Goal: Information Seeking & Learning: Learn about a topic

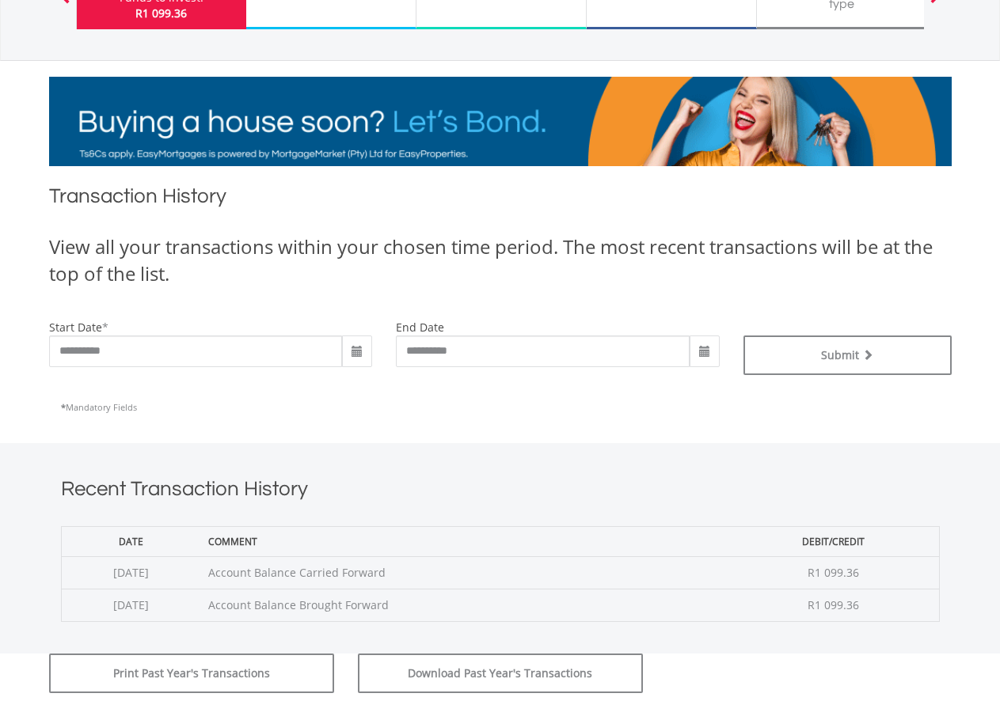
scroll to position [169, 0]
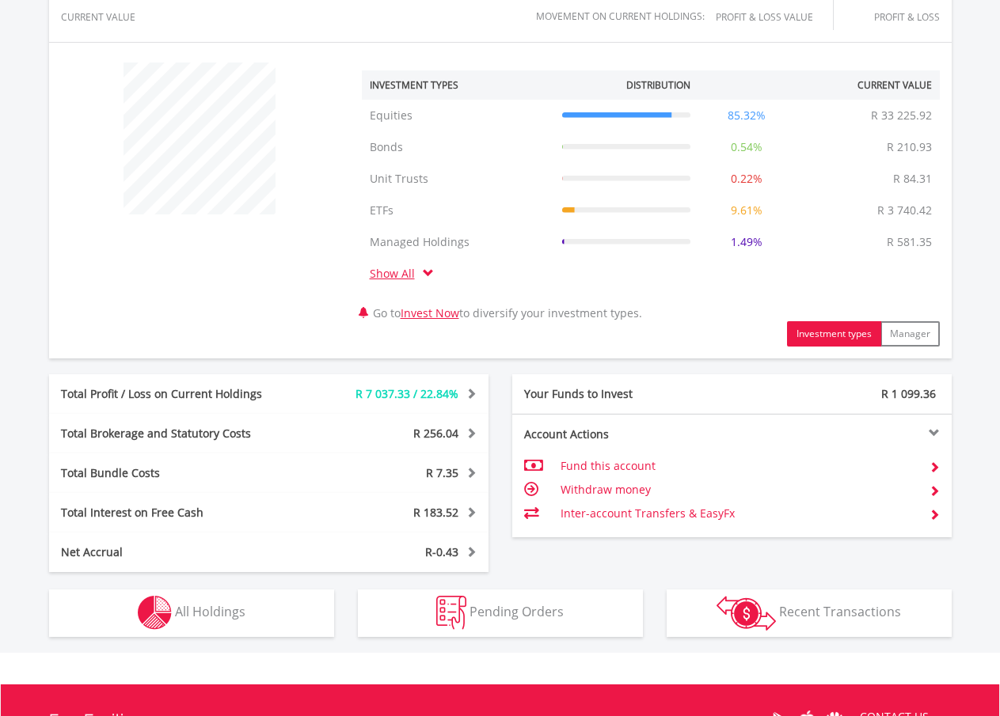
scroll to position [554, 0]
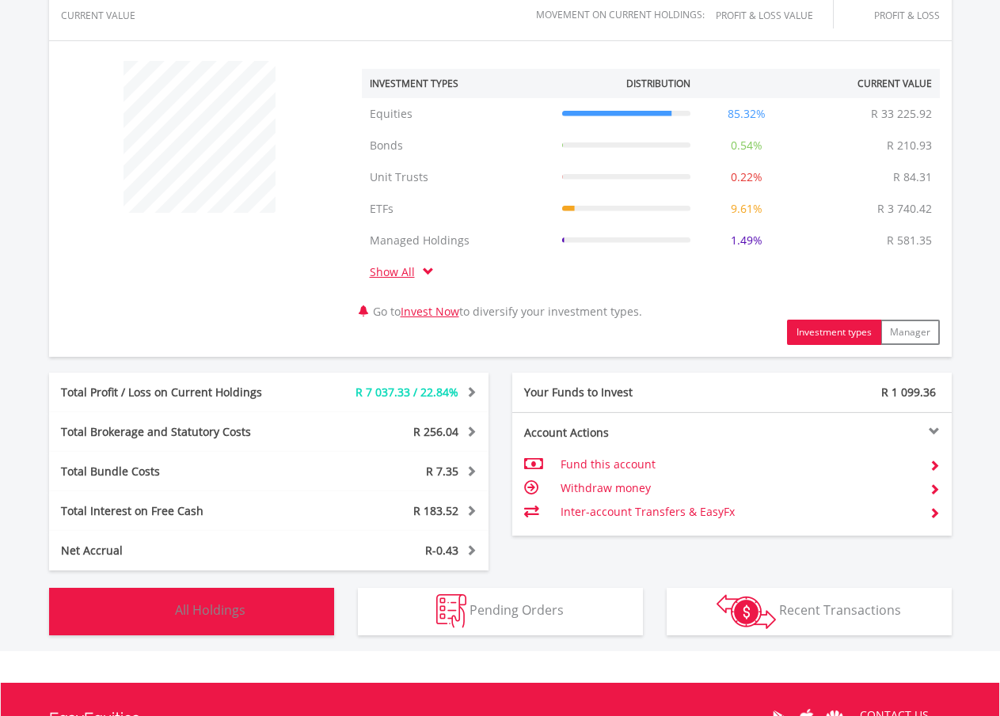
click at [188, 607] on span "All Holdings" at bounding box center [210, 610] width 70 height 17
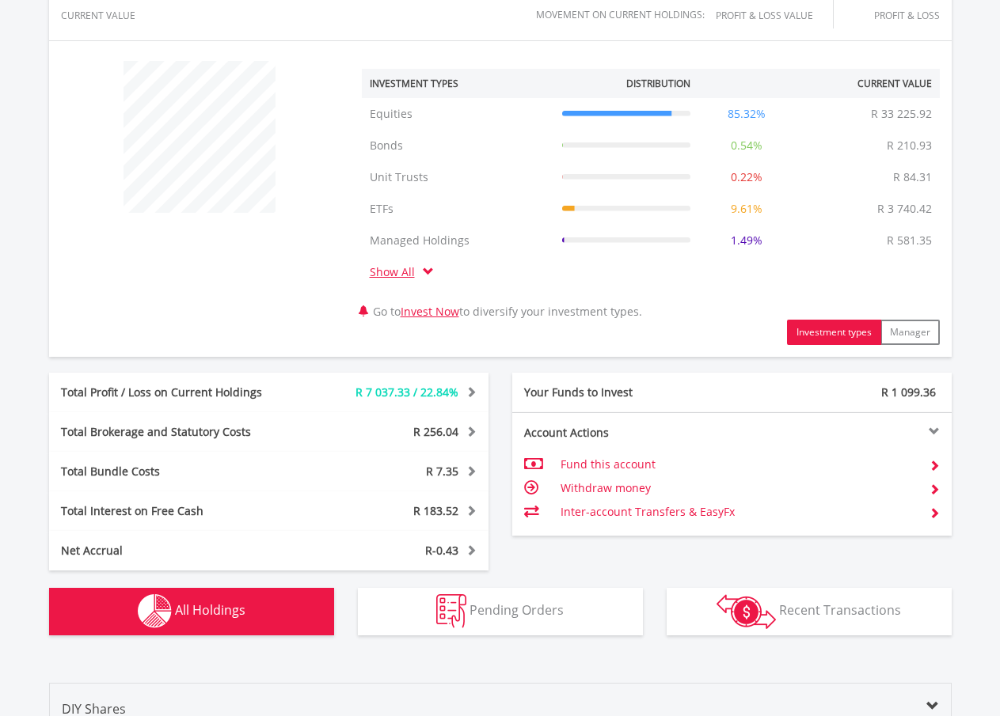
scroll to position [1236, 0]
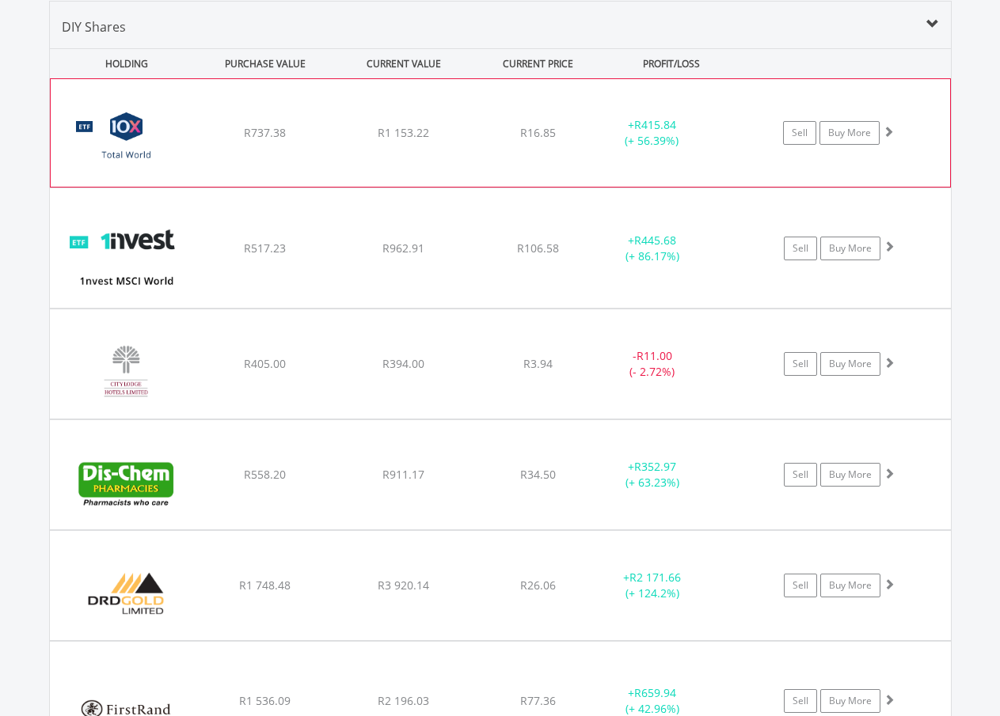
click at [175, 135] on img at bounding box center [127, 141] width 136 height 84
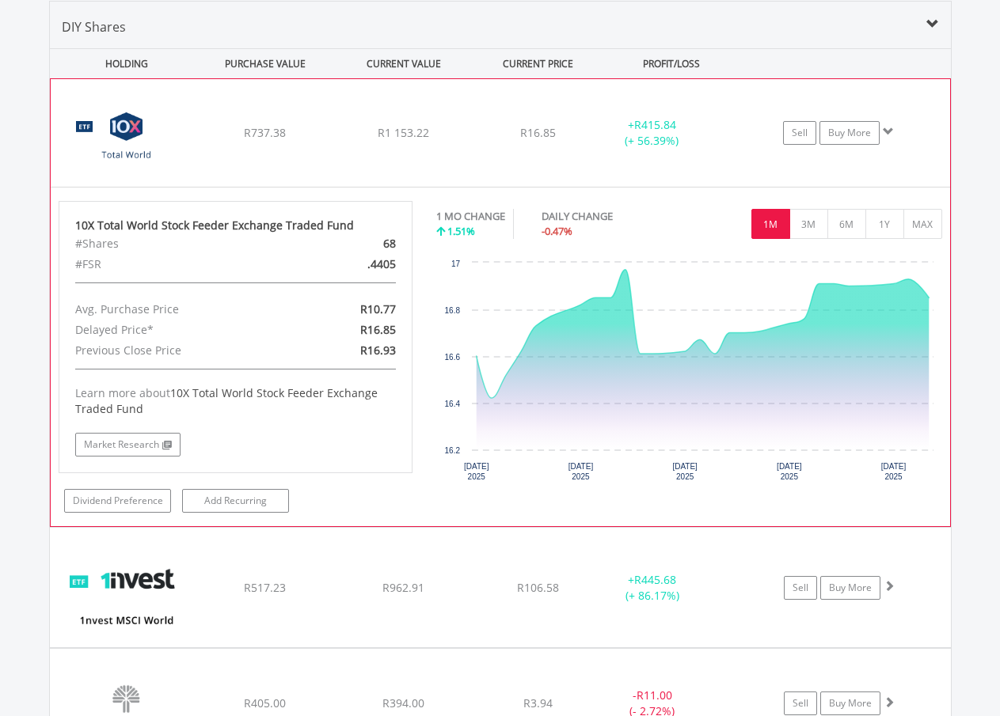
click at [177, 132] on img at bounding box center [127, 141] width 136 height 84
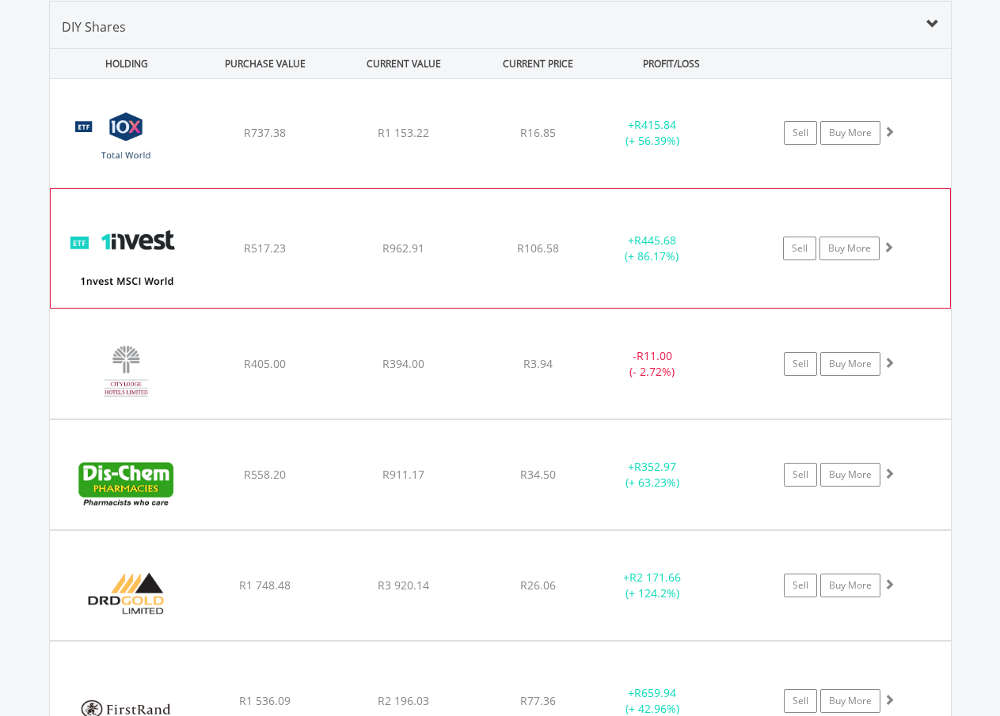
click at [193, 209] on img at bounding box center [127, 256] width 136 height 95
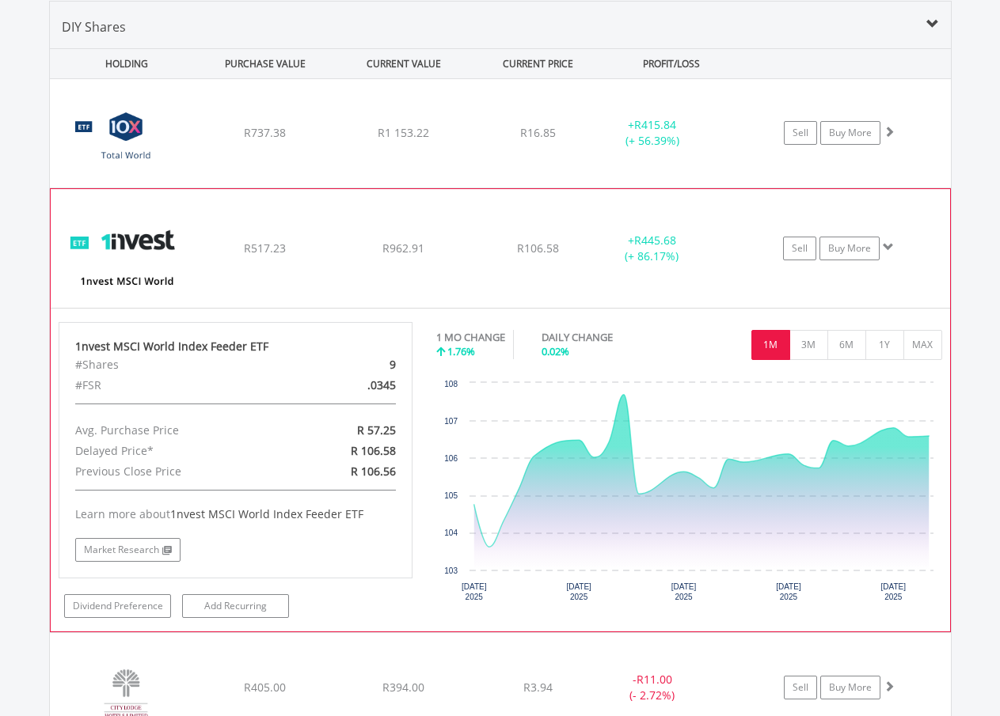
click at [193, 209] on img at bounding box center [127, 256] width 136 height 95
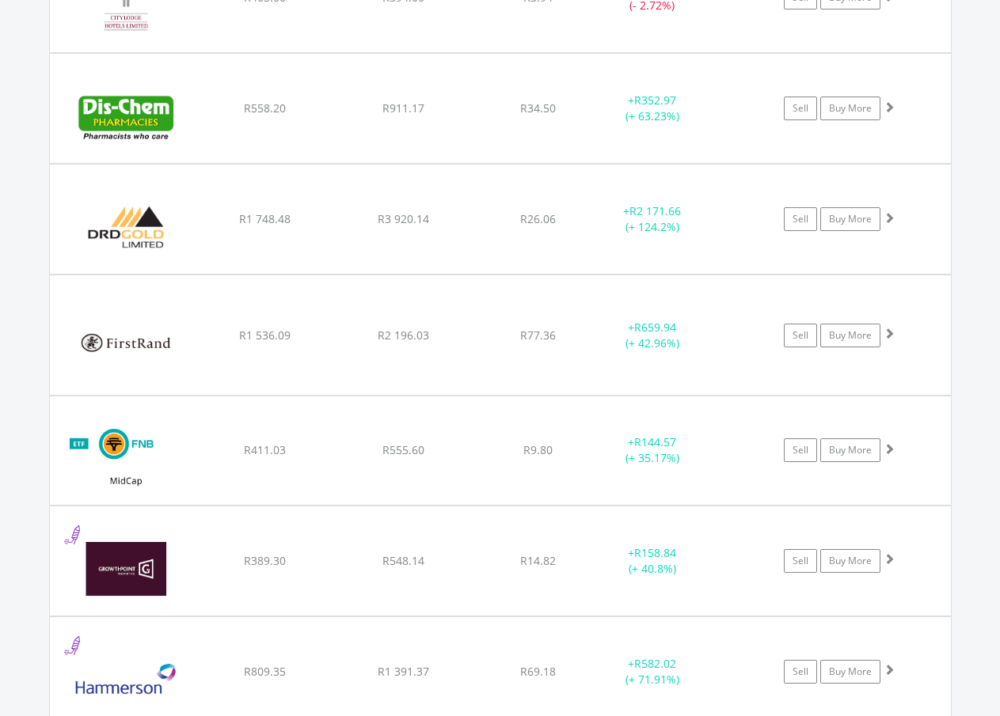
scroll to position [1627, 0]
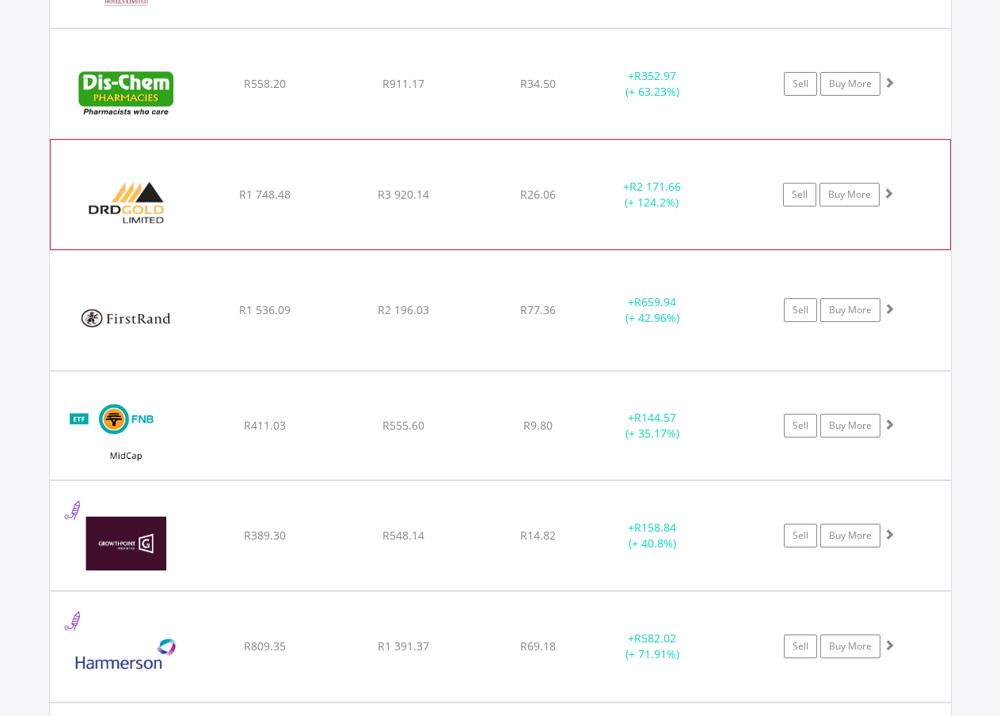
click at [188, 168] on img at bounding box center [127, 202] width 136 height 85
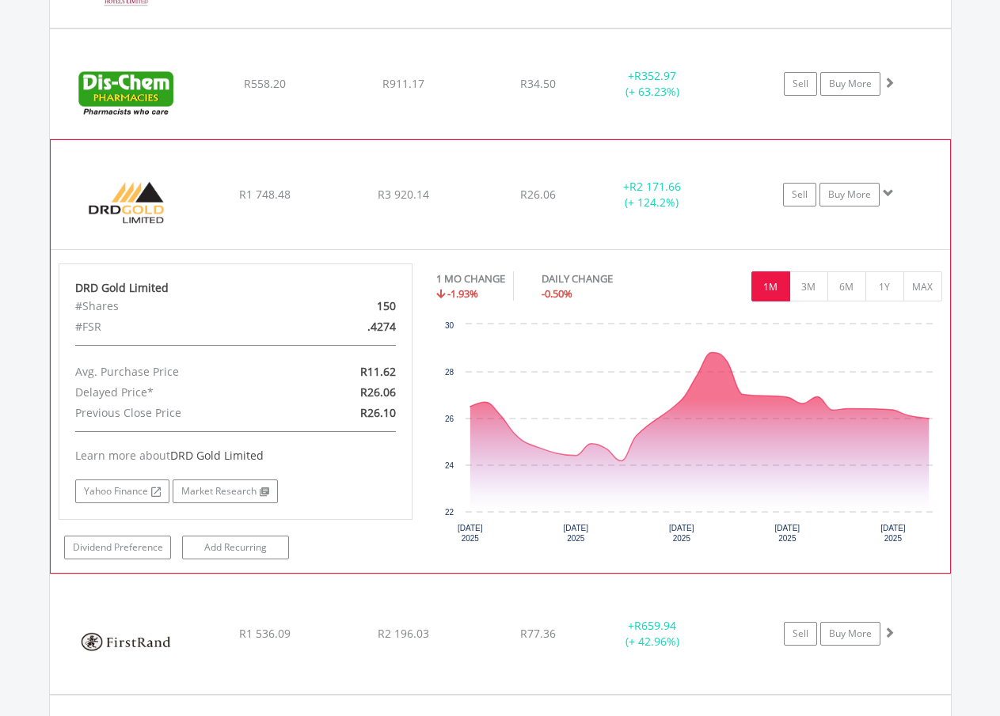
click at [192, 161] on img at bounding box center [127, 202] width 136 height 85
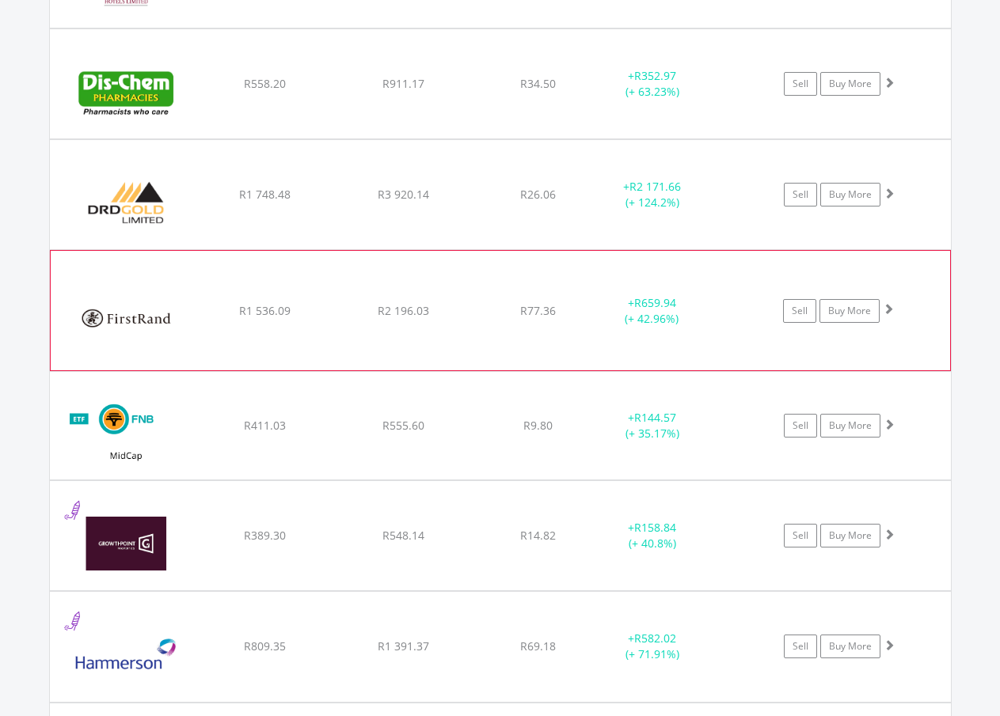
click at [183, 283] on img at bounding box center [127, 318] width 136 height 95
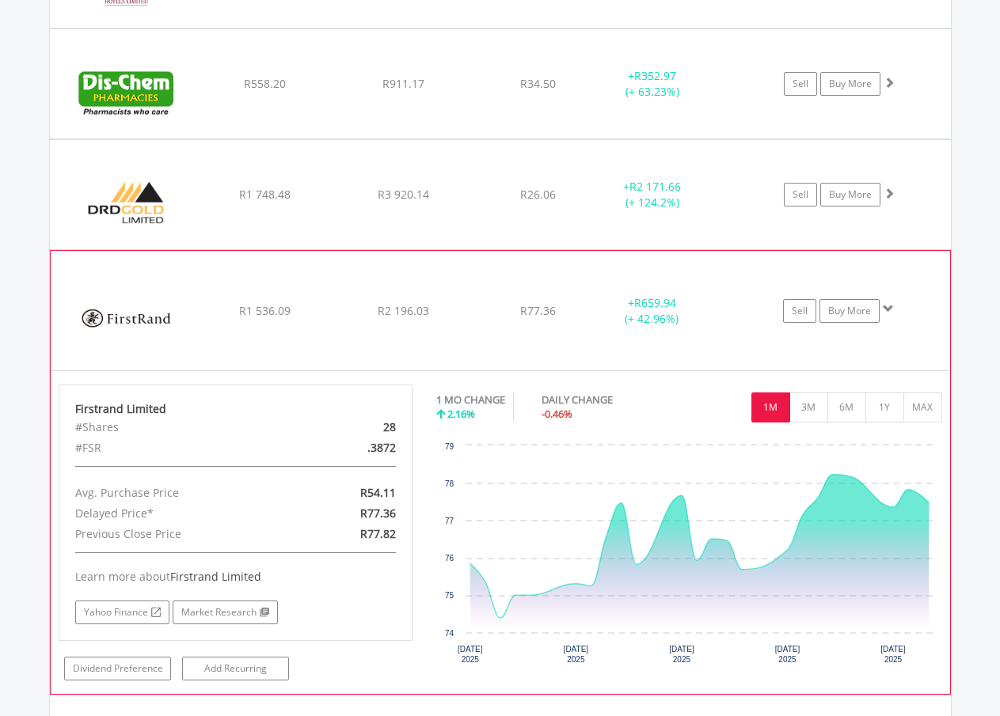
click at [180, 283] on img at bounding box center [127, 318] width 136 height 95
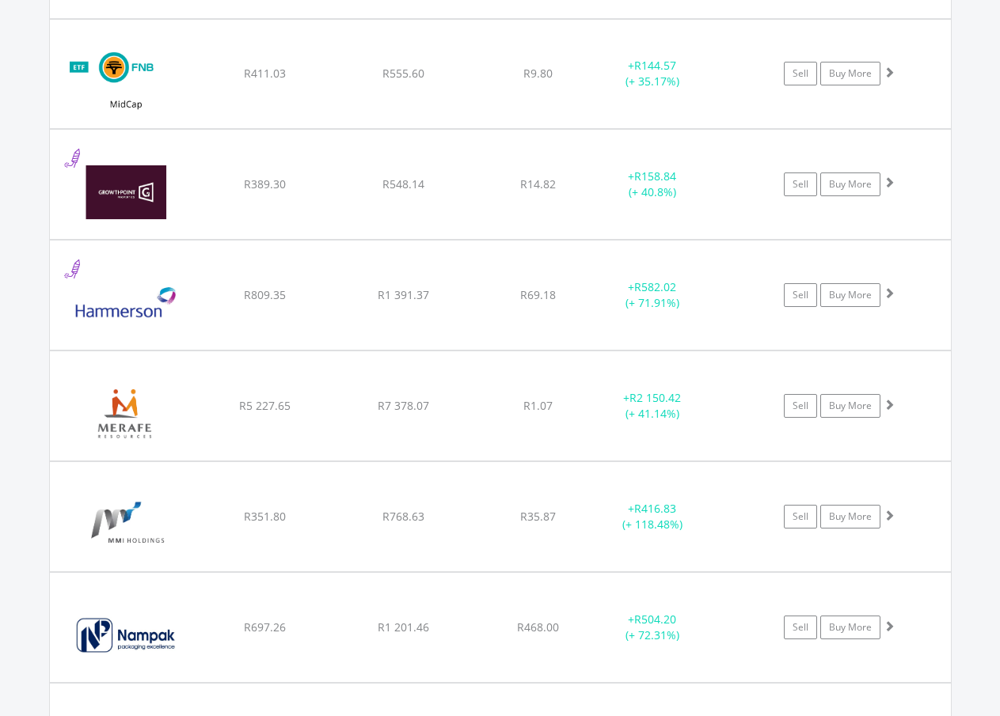
scroll to position [2037, 0]
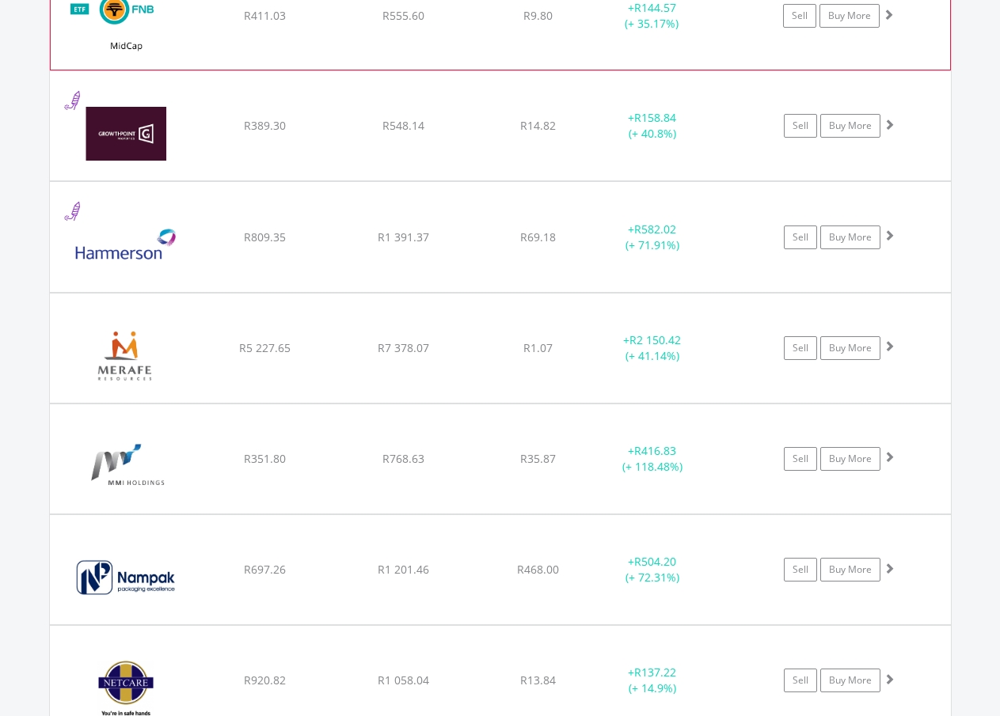
click at [173, 24] on img at bounding box center [127, 24] width 136 height 84
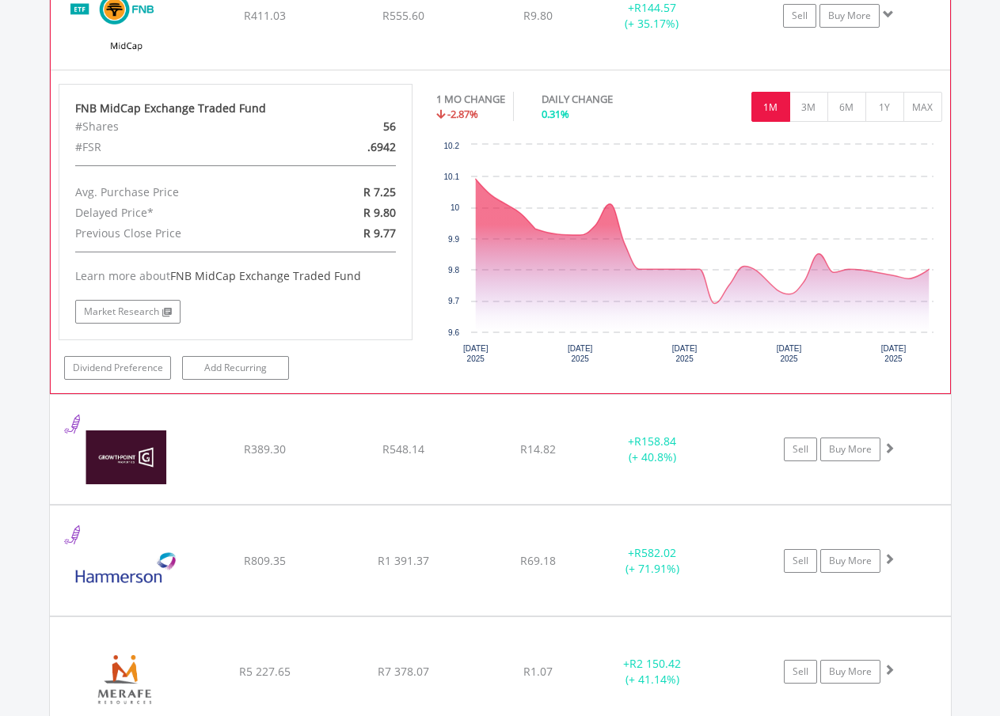
click at [180, 17] on img at bounding box center [127, 24] width 136 height 84
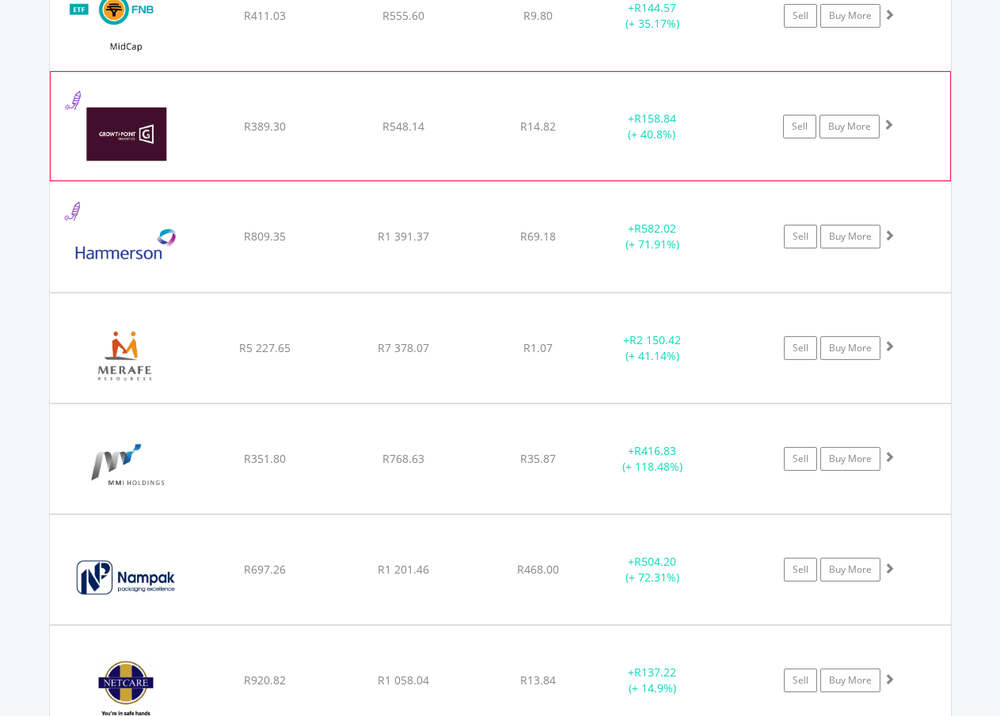
click at [184, 109] on img at bounding box center [127, 134] width 136 height 85
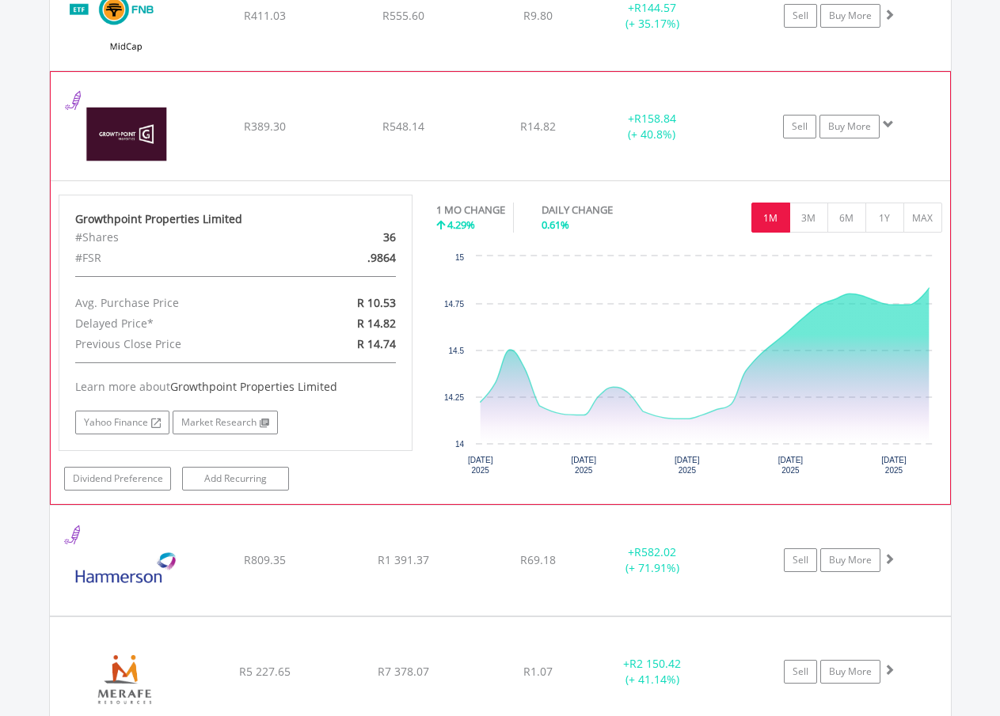
click at [186, 108] on img at bounding box center [127, 134] width 136 height 85
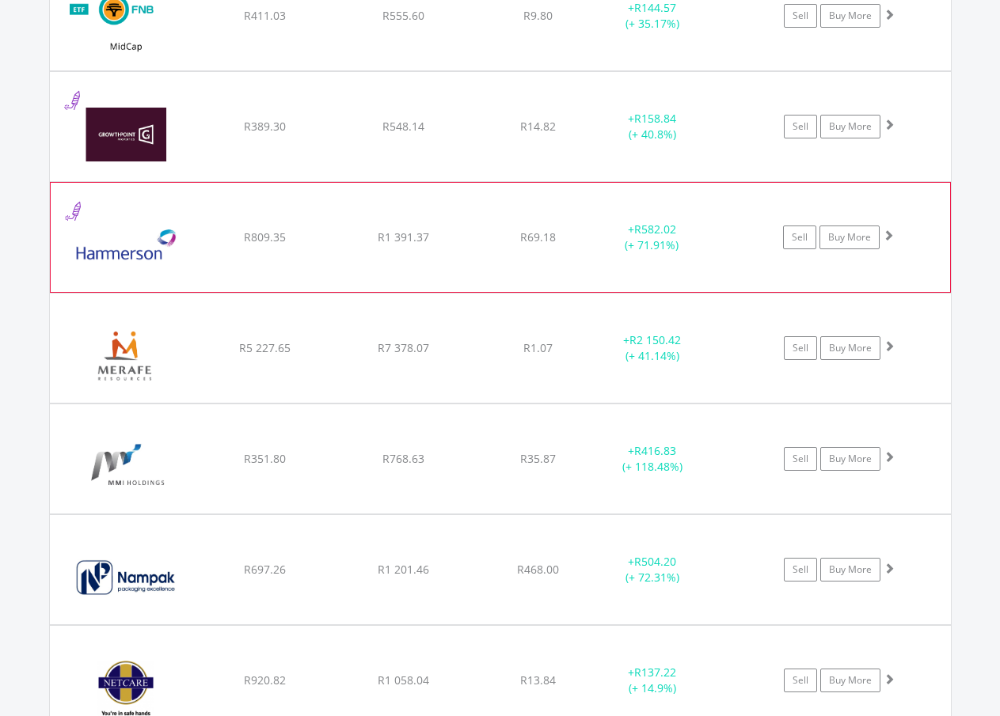
click at [176, 215] on img at bounding box center [127, 245] width 136 height 85
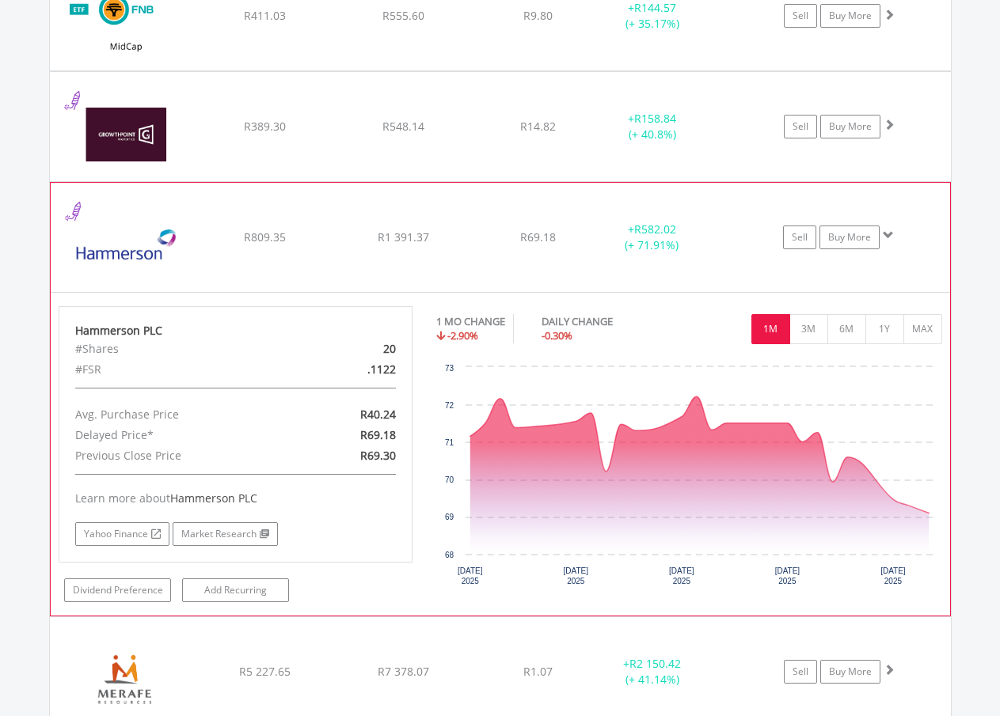
click at [172, 212] on img at bounding box center [127, 245] width 136 height 85
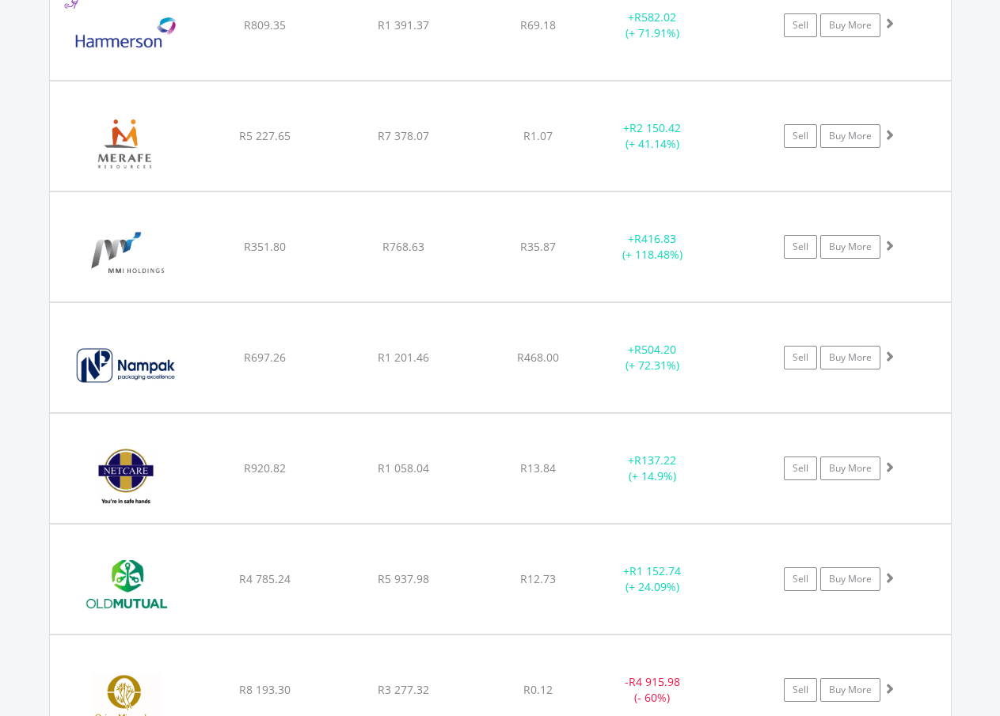
scroll to position [2274, 0]
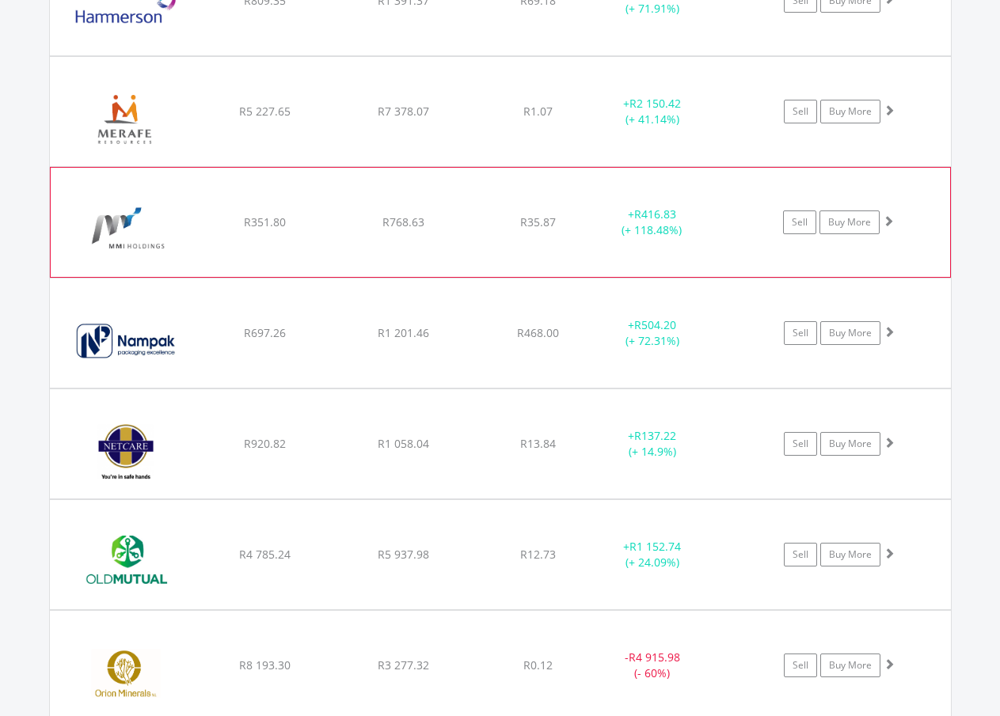
click at [191, 202] on img at bounding box center [127, 230] width 136 height 85
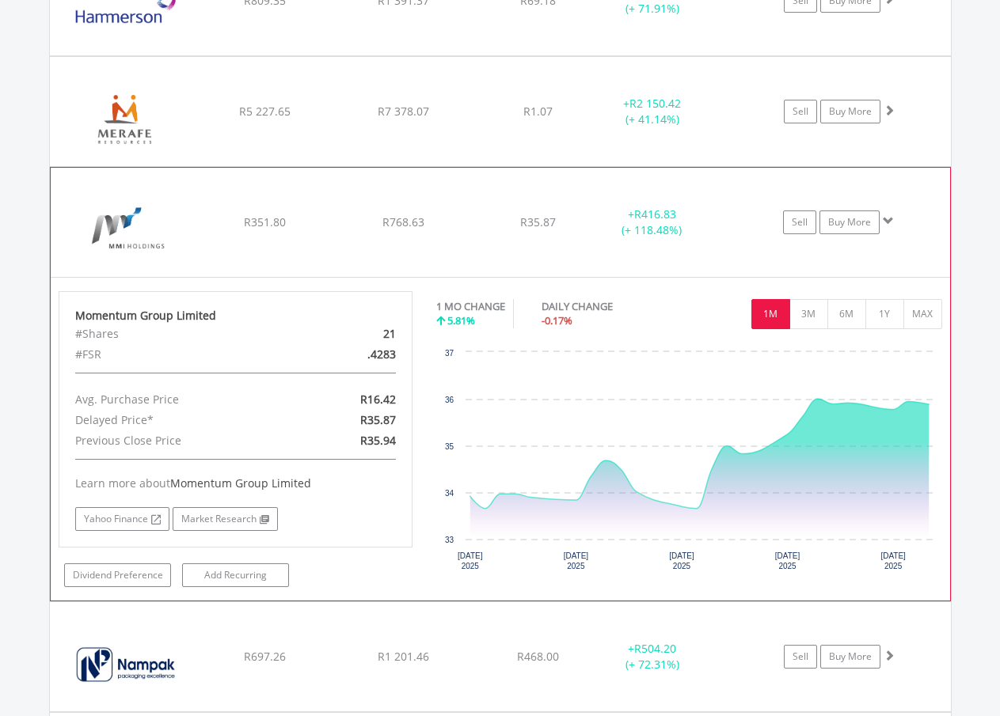
click at [191, 199] on img at bounding box center [127, 230] width 136 height 85
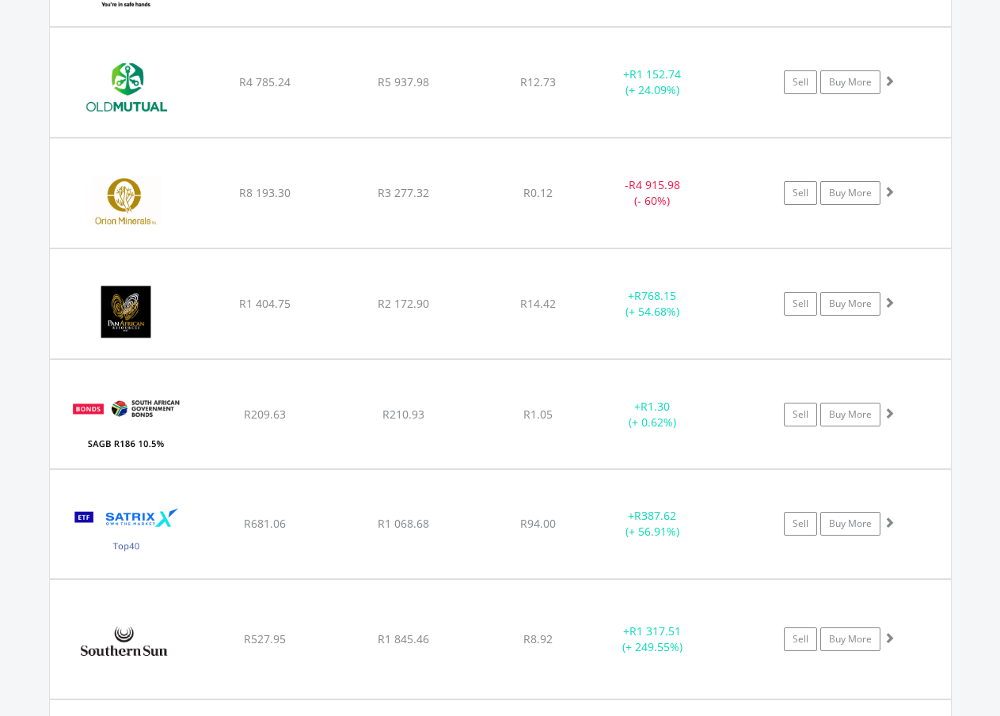
scroll to position [2781, 0]
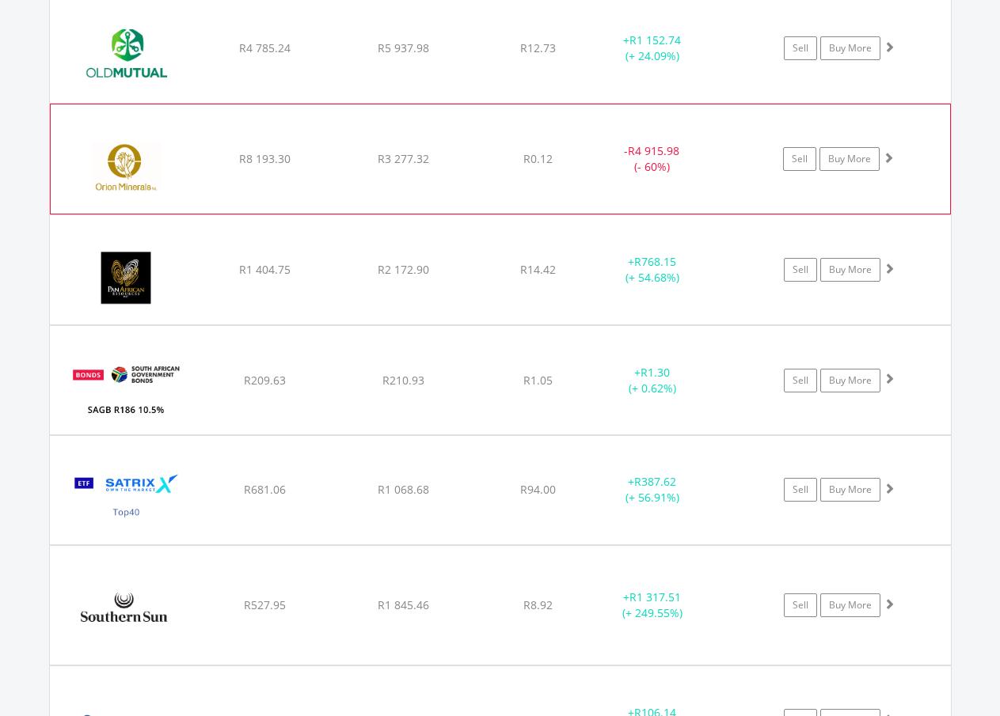
click at [169, 138] on img at bounding box center [127, 166] width 136 height 85
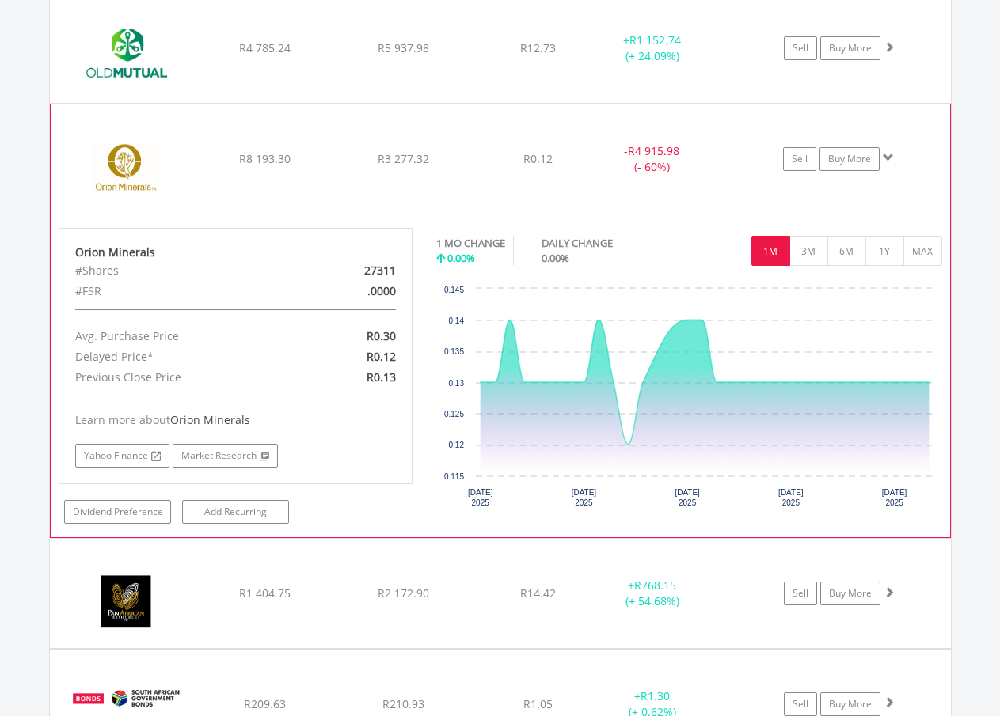
click at [165, 134] on img at bounding box center [127, 166] width 136 height 85
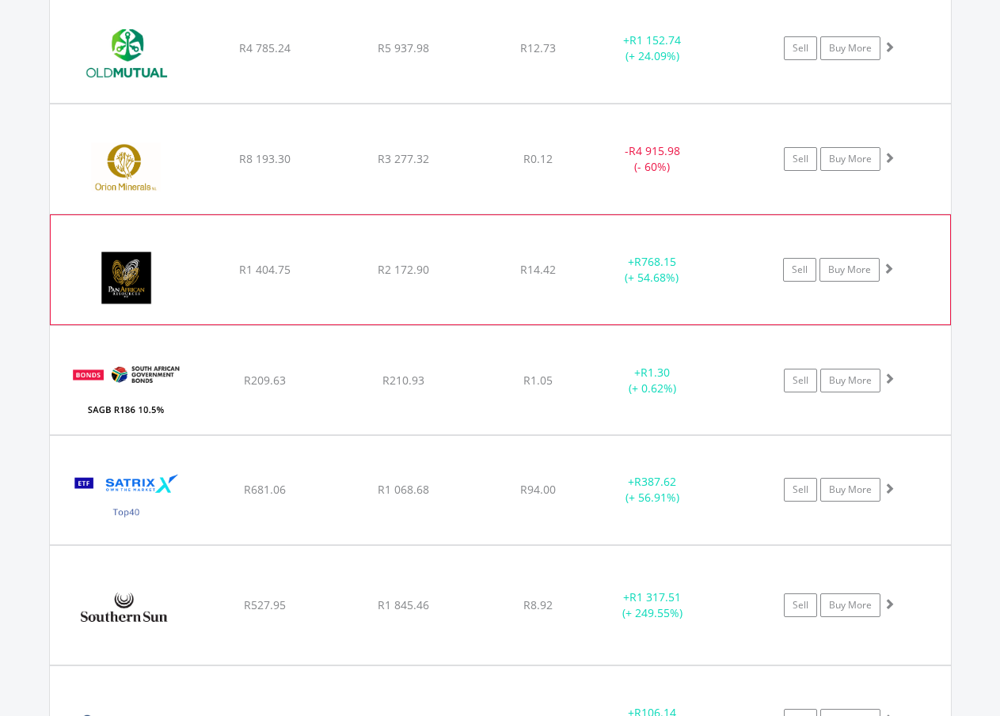
click at [163, 247] on img at bounding box center [127, 277] width 136 height 85
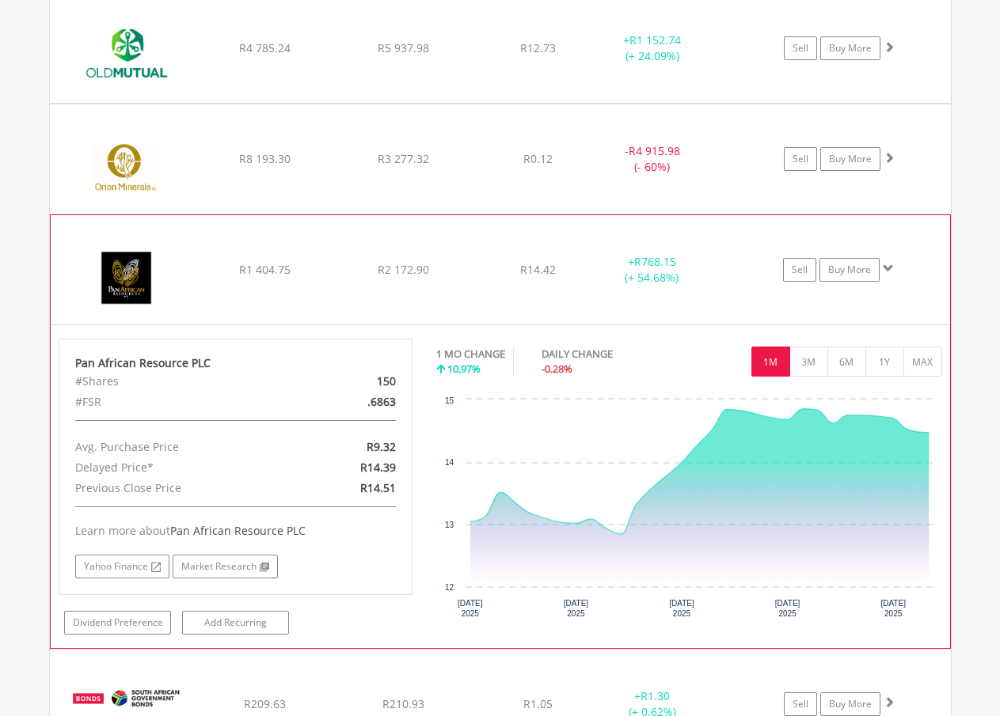
click at [163, 247] on img at bounding box center [127, 277] width 136 height 85
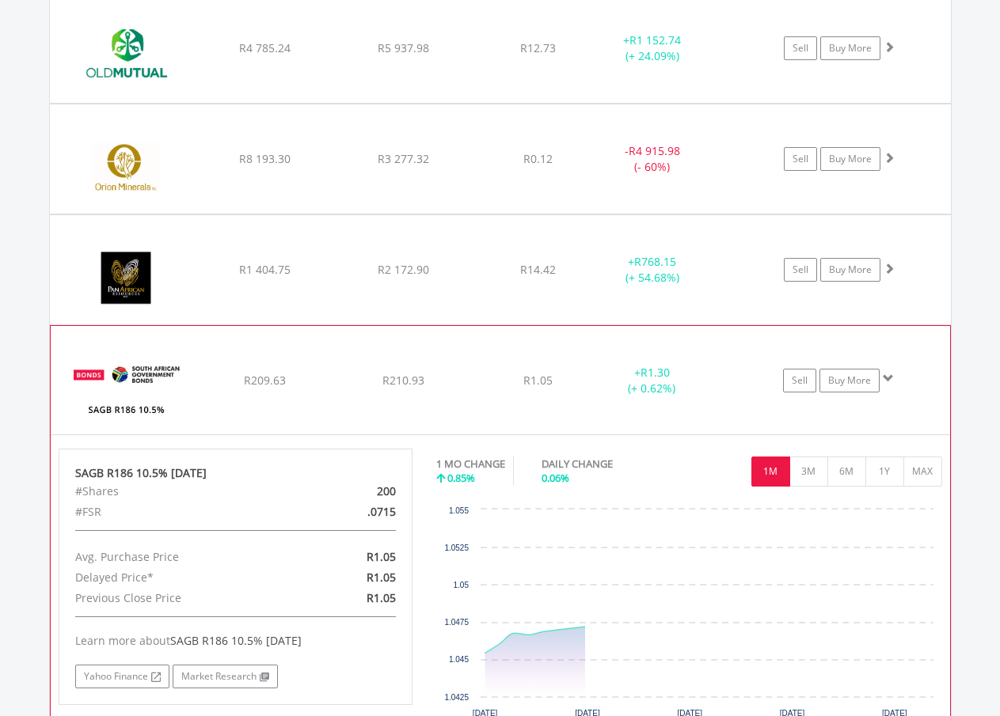
click at [203, 528] on div "SAGB R186 10.5% 21/12/26 #Shares 200 #FSR .0715 Avg. Purchase Price R1.05 Delay…" at bounding box center [236, 577] width 355 height 256
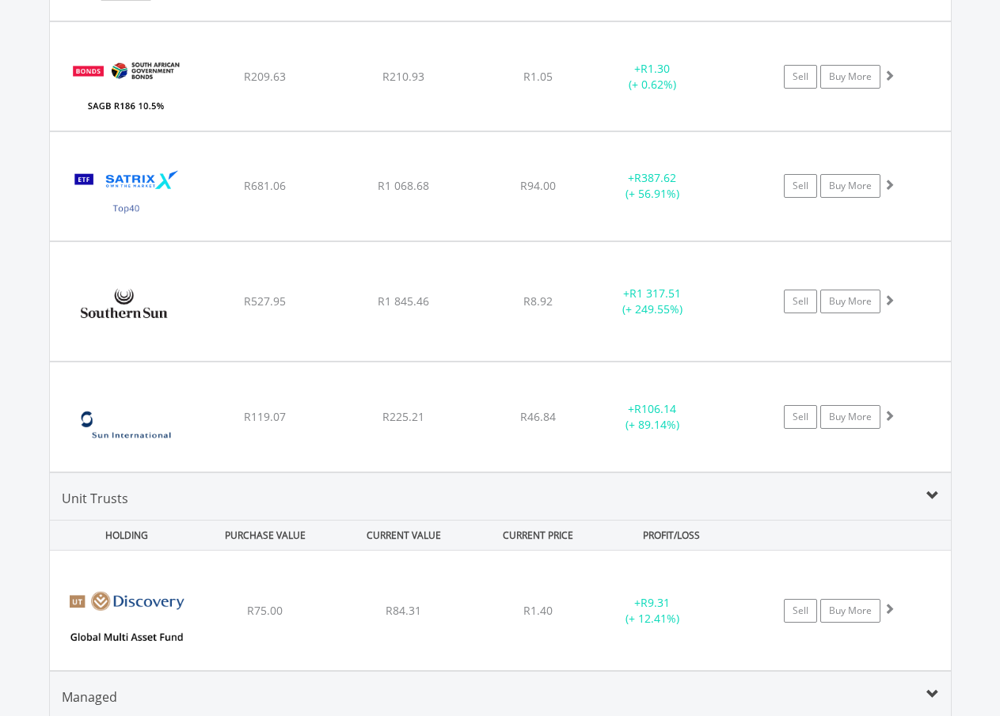
scroll to position [3172, 0]
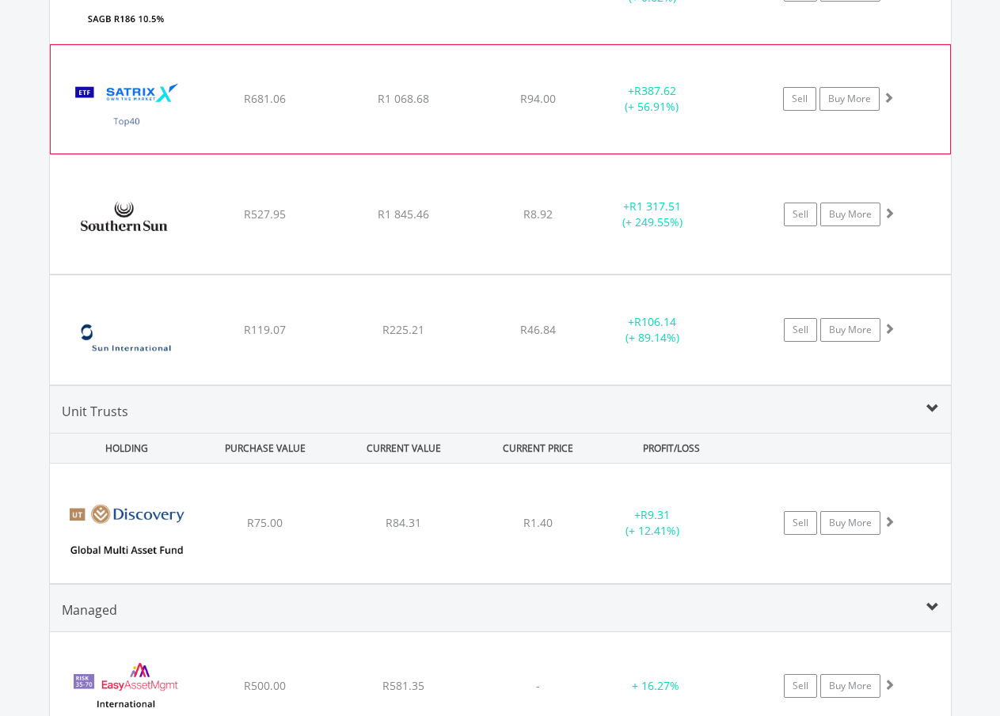
click at [191, 69] on img at bounding box center [127, 107] width 136 height 84
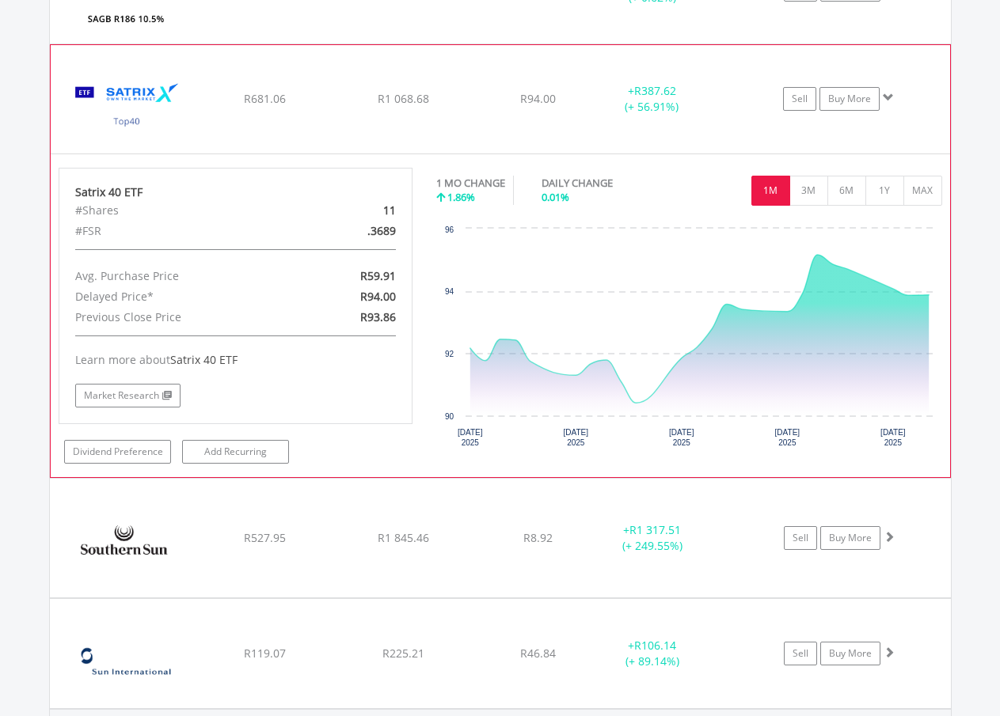
click at [191, 69] on img at bounding box center [127, 107] width 136 height 84
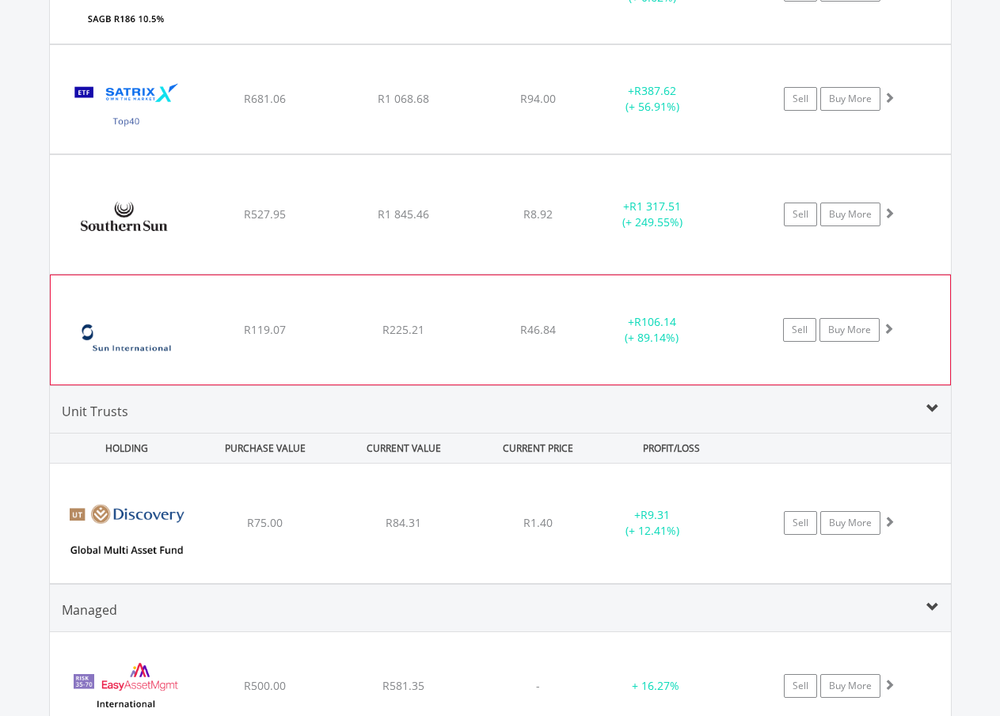
click at [190, 321] on img at bounding box center [127, 337] width 136 height 85
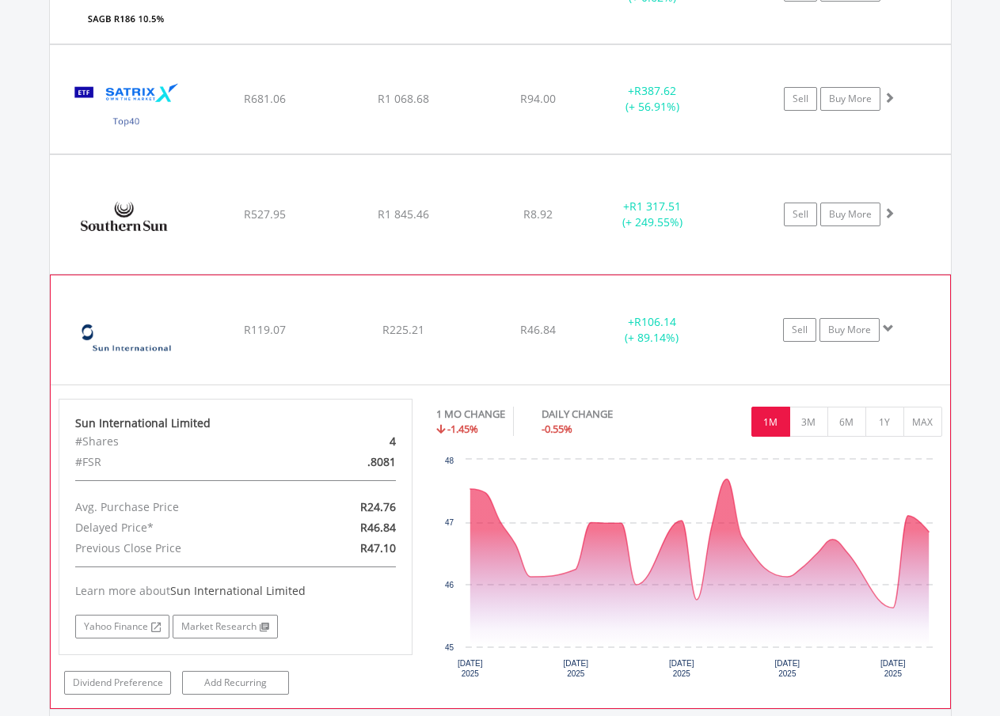
click at [188, 320] on img at bounding box center [127, 337] width 136 height 85
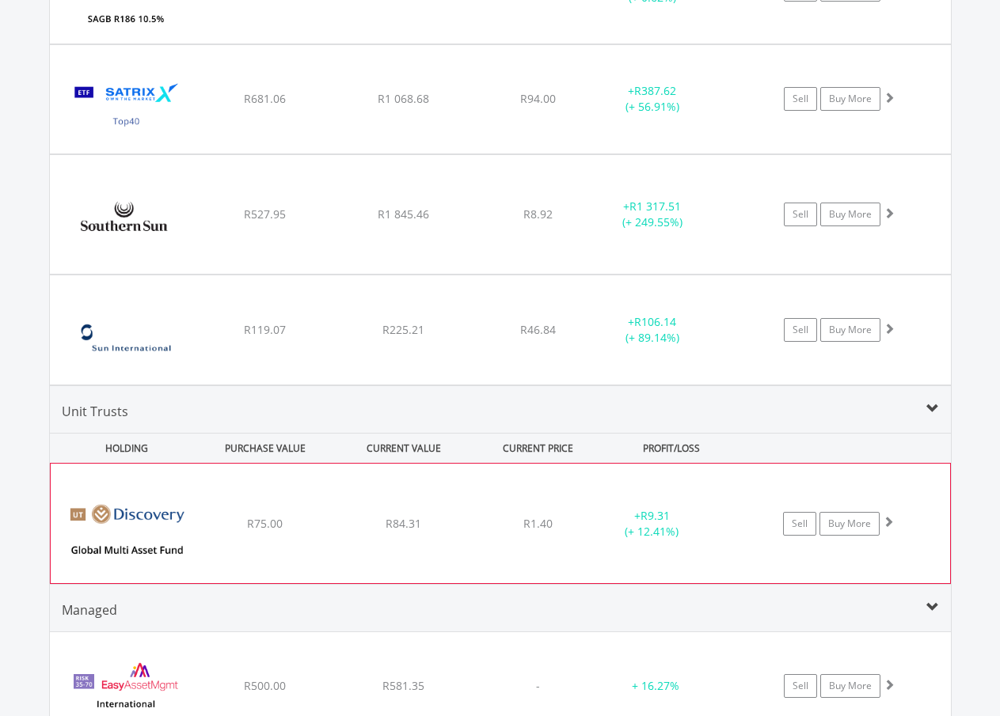
click at [208, 494] on div "﻿ Discovery Global Multi-Asset Fund R75.00 R84.31 R1.40 + R9.31 (+ 12.41%) Sell…" at bounding box center [500, 523] width 899 height 119
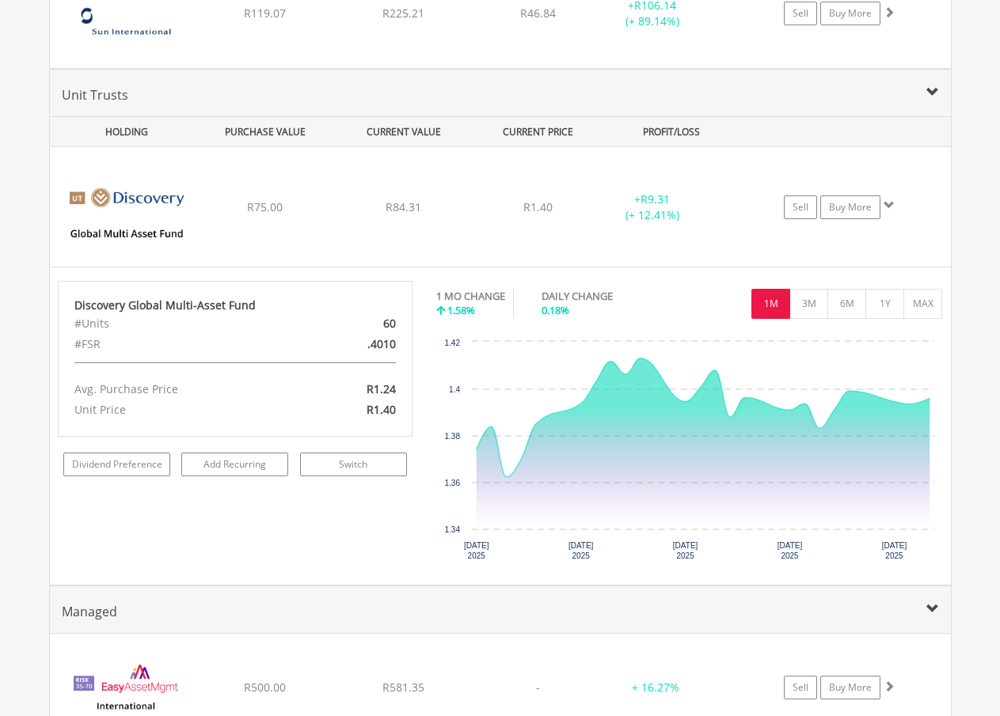
scroll to position [3525, 0]
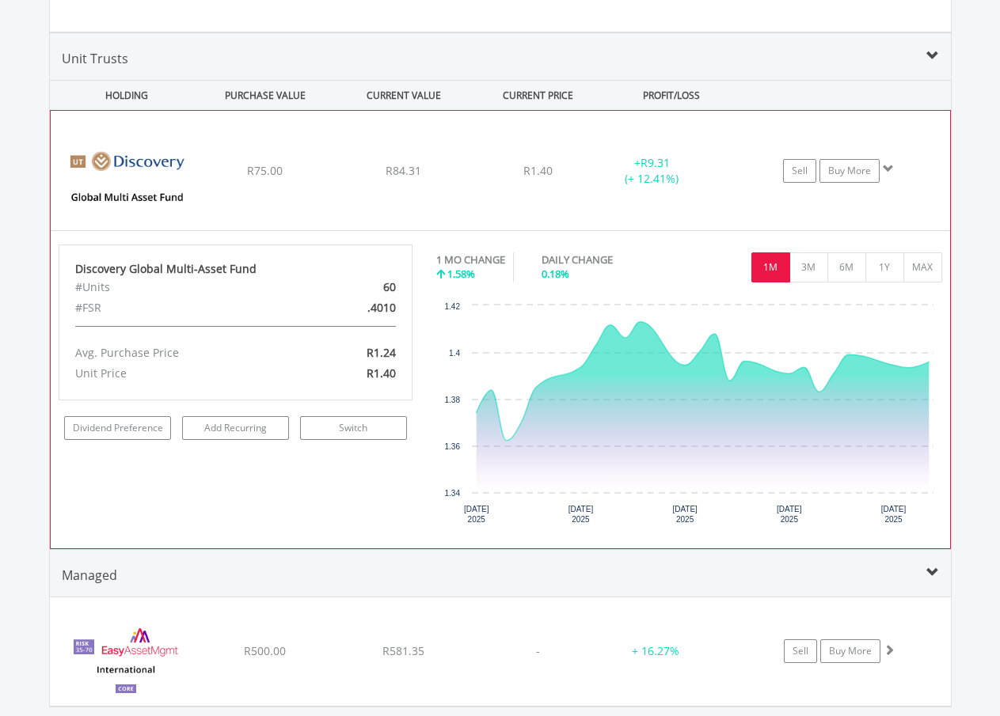
click at [212, 142] on div "﻿ Discovery Global Multi-Asset Fund R75.00 R84.31 R1.40 + R9.31 (+ 12.41%) Sell…" at bounding box center [500, 170] width 899 height 119
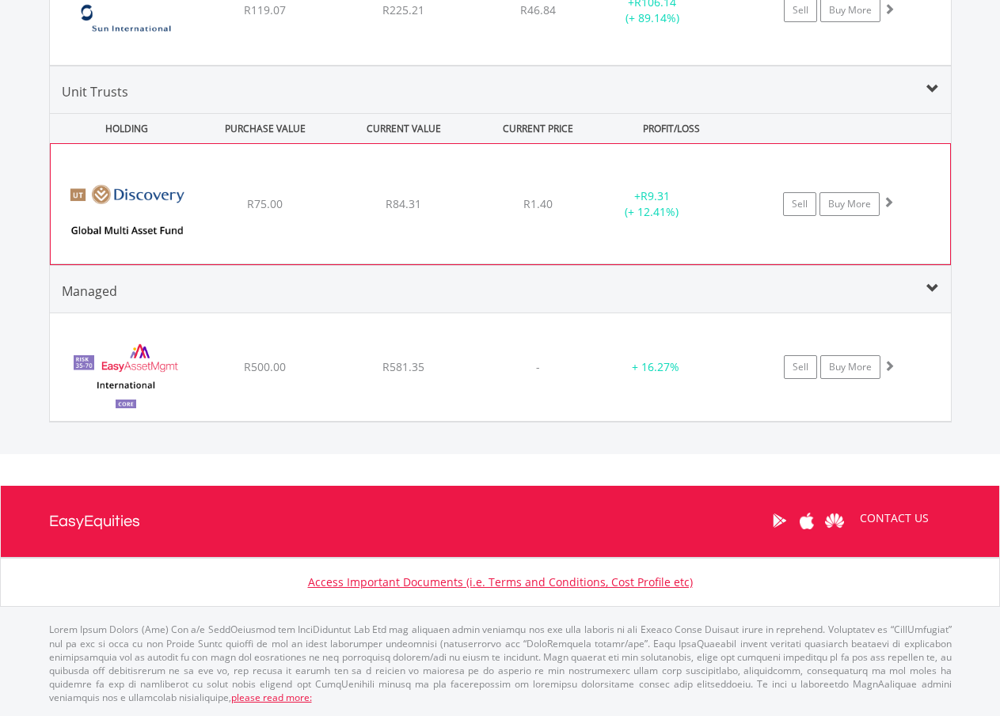
scroll to position [3489, 0]
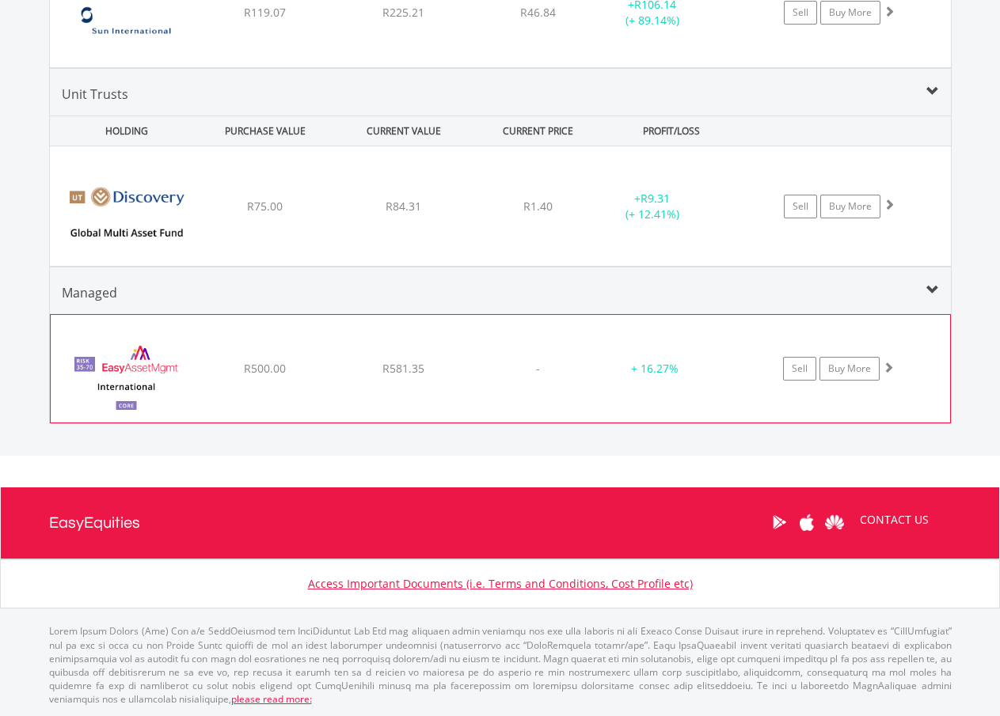
click at [228, 339] on div "﻿ EasyAssetManagement Core International Portfolio R500.00 R581.35 - + 16.27% S…" at bounding box center [500, 369] width 899 height 108
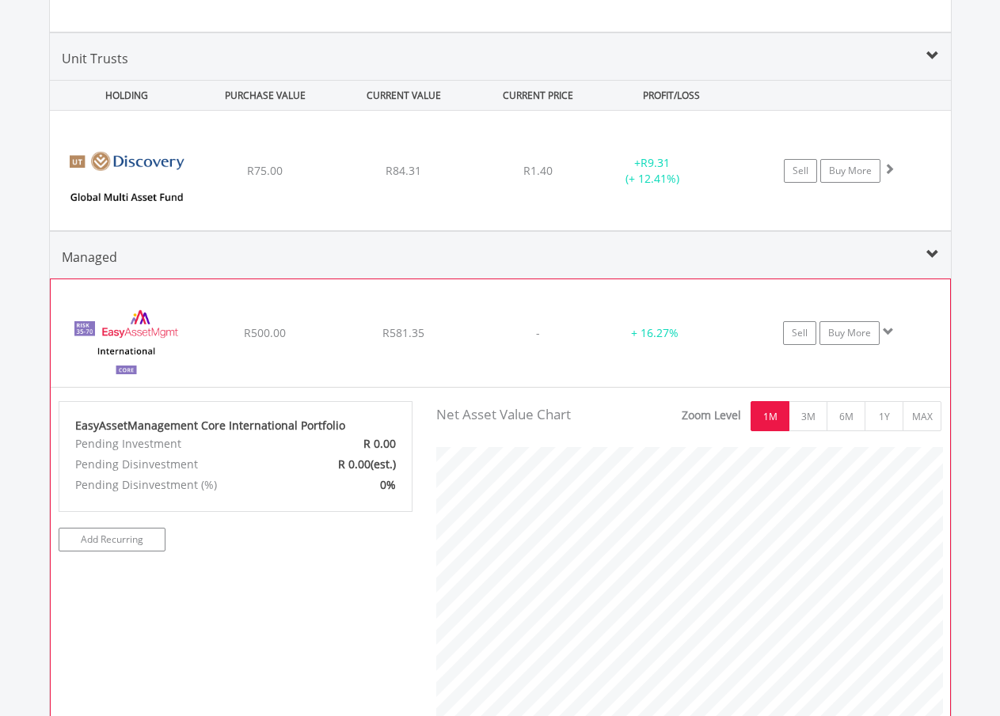
scroll to position [791193, 790986]
click at [181, 310] on img at bounding box center [127, 341] width 136 height 84
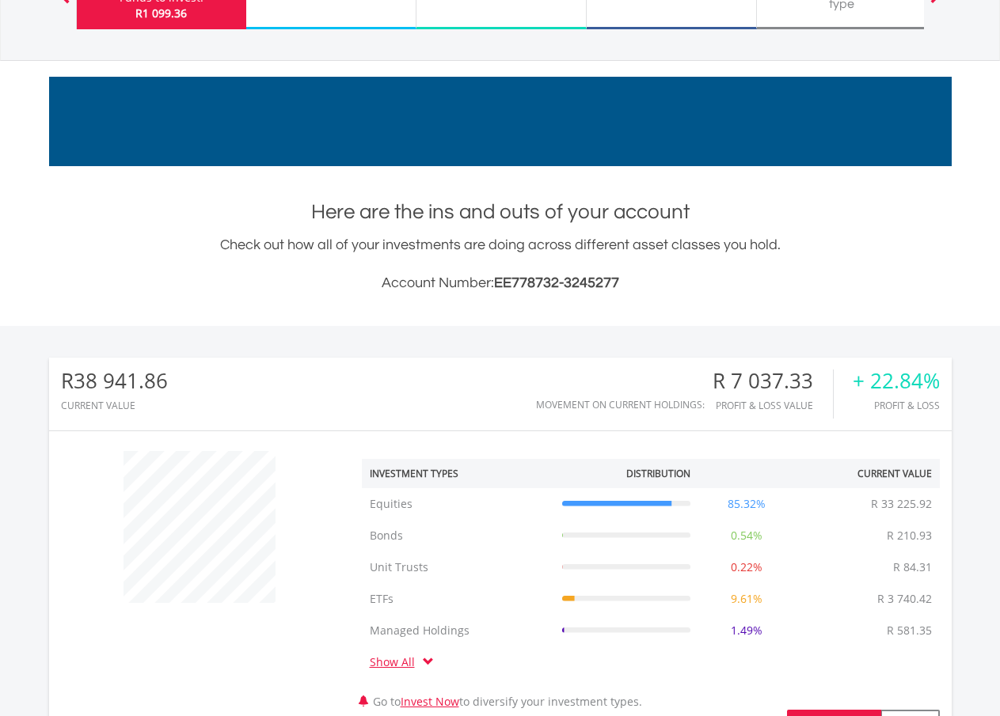
scroll to position [0, 0]
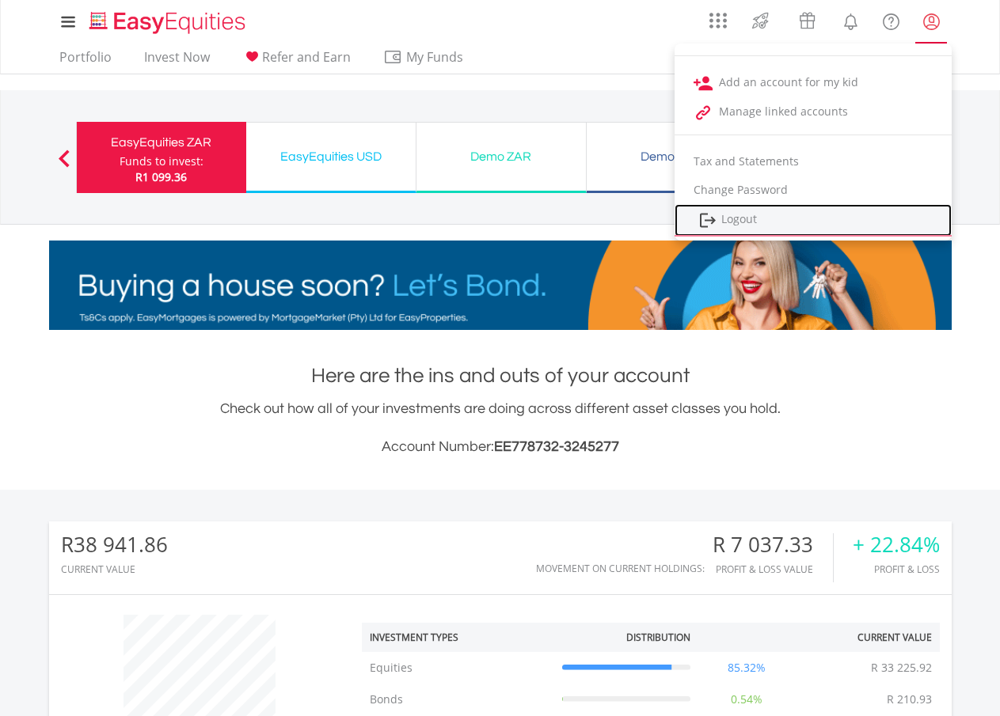
click at [746, 219] on link "Logout" at bounding box center [812, 220] width 277 height 32
